Goal: Task Accomplishment & Management: Manage account settings

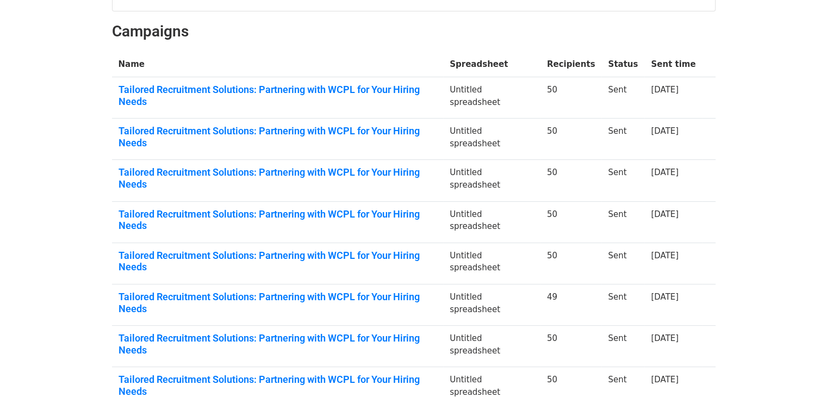
scroll to position [145, 0]
click at [324, 90] on link "Tailored Recruitment Solutions: Partnering with WCPL for Your Hiring Needs" at bounding box center [278, 95] width 319 height 23
click at [159, 126] on link "Tailored Recruitment Solutions: Partnering with WCPL for Your Hiring Needs" at bounding box center [278, 137] width 319 height 23
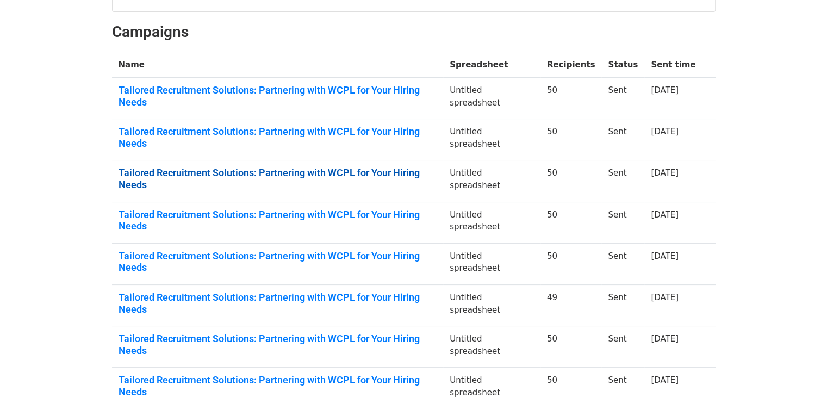
click at [136, 167] on link "Tailored Recruitment Solutions: Partnering with WCPL for Your Hiring Needs" at bounding box center [278, 178] width 319 height 23
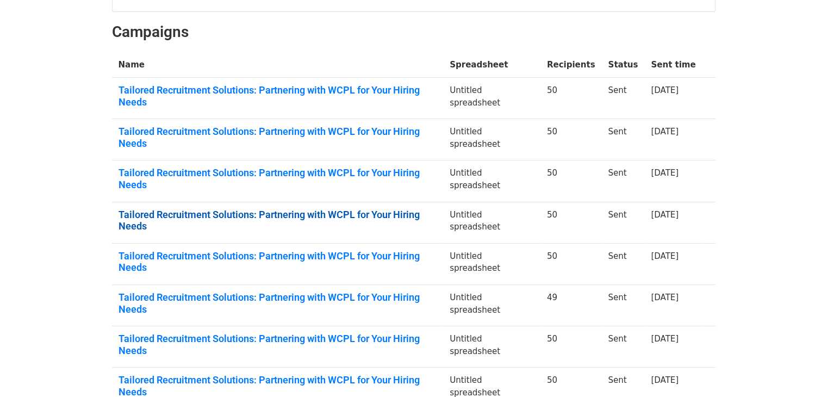
click at [201, 209] on link "Tailored Recruitment Solutions: Partnering with WCPL for Your Hiring Needs" at bounding box center [278, 220] width 319 height 23
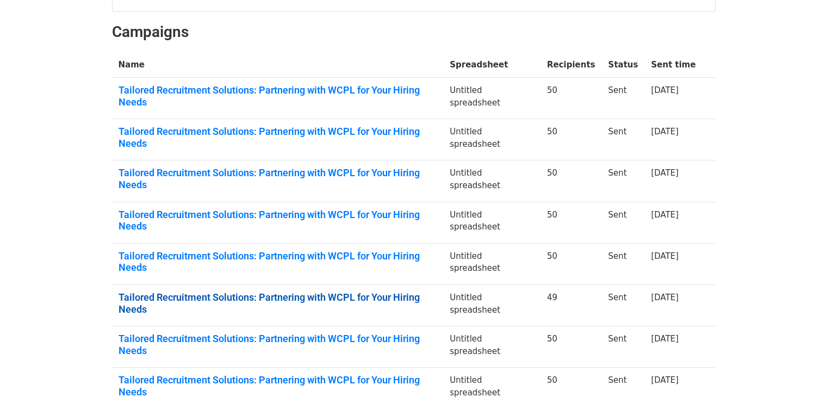
click at [208, 291] on link "Tailored Recruitment Solutions: Partnering with WCPL for Your Hiring Needs" at bounding box center [278, 302] width 319 height 23
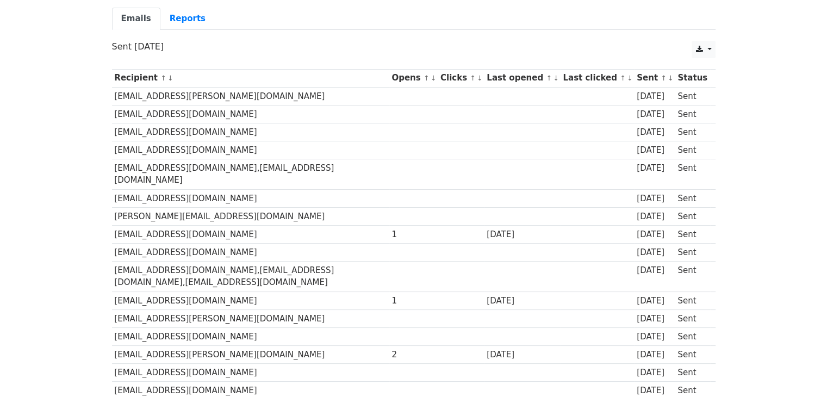
scroll to position [65, 0]
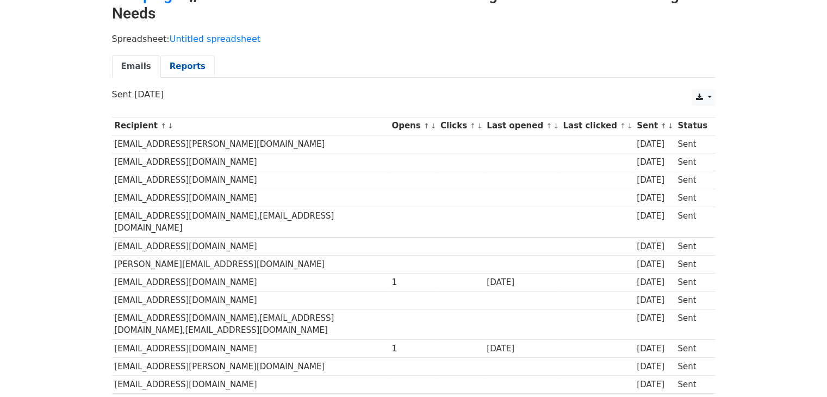
click at [183, 66] on link "Reports" at bounding box center [187, 66] width 54 height 22
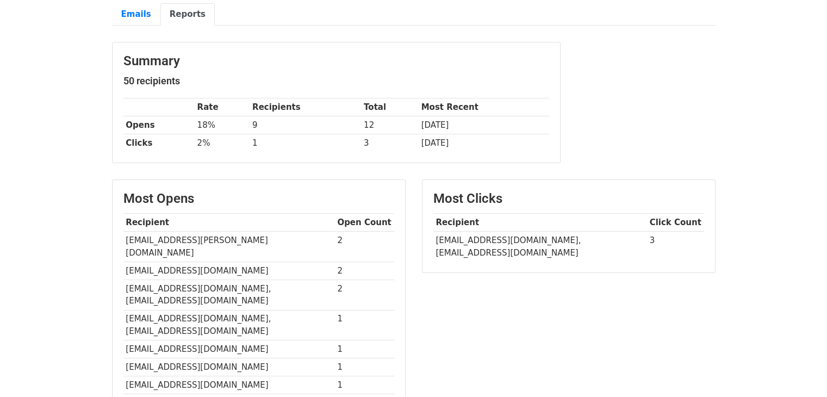
scroll to position [117, 0]
click at [136, 5] on link "Emails" at bounding box center [136, 14] width 48 height 22
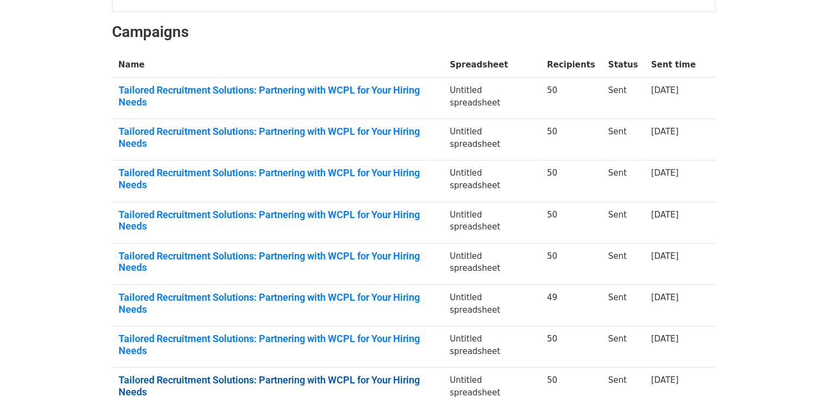
click at [256, 374] on link "Tailored Recruitment Solutions: Partnering with WCPL for Your Hiring Needs" at bounding box center [278, 385] width 319 height 23
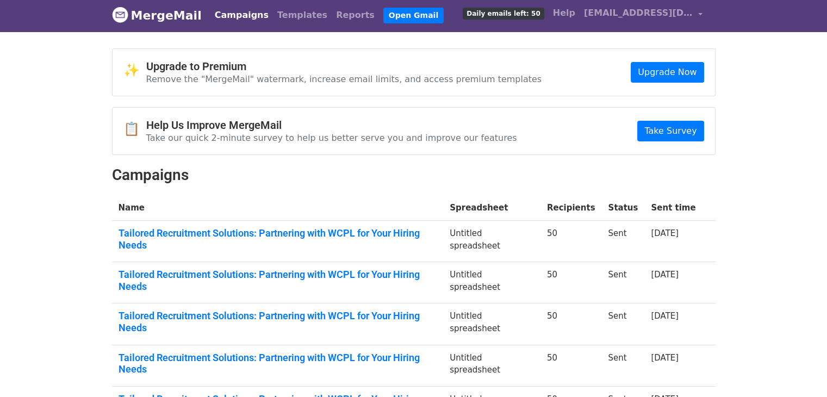
scroll to position [2, 0]
